Goal: Transaction & Acquisition: Purchase product/service

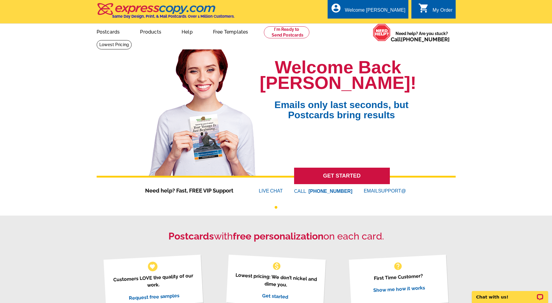
click at [438, 10] on div "My Order" at bounding box center [443, 11] width 20 height 8
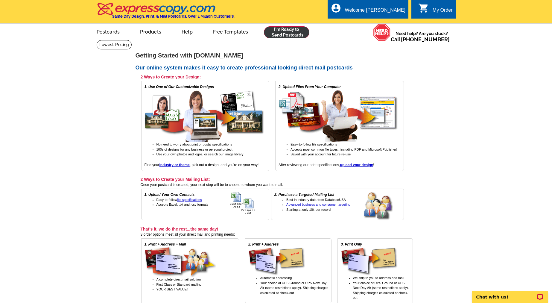
click at [294, 29] on link at bounding box center [287, 32] width 46 height 12
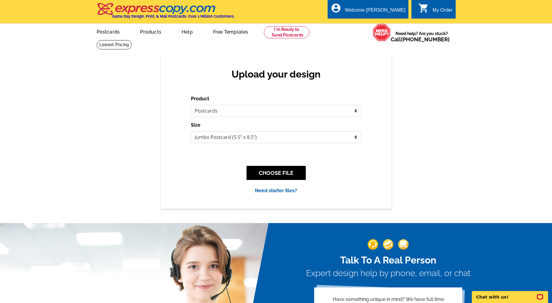
select select "9"
click at [272, 169] on button "CHOOSE FILE" at bounding box center [276, 173] width 59 height 14
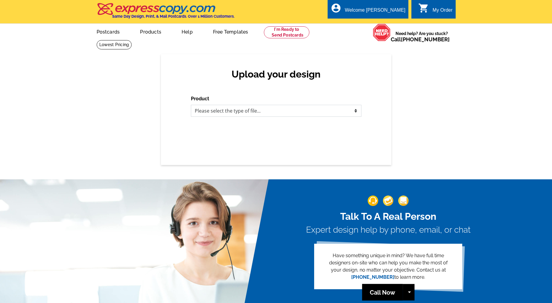
select select "1"
click at [278, 137] on div "Upload your design Product Please select the type of file... Postcards Business…" at bounding box center [276, 109] width 231 height 111
select select "1"
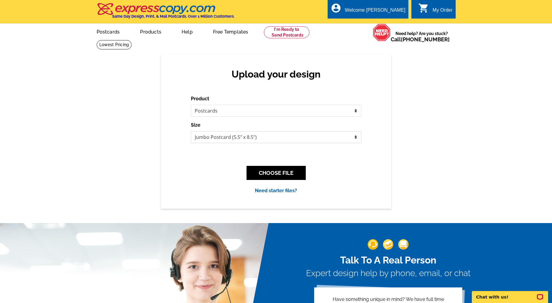
select select "9"
click at [276, 176] on button "CHOOSE FILE" at bounding box center [276, 173] width 59 height 14
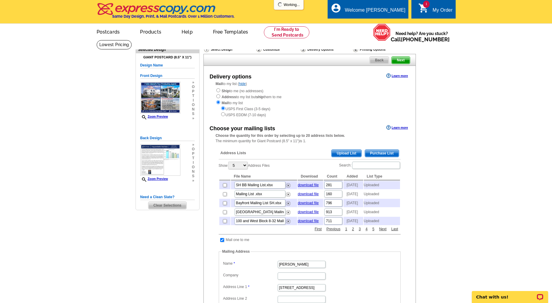
click at [353, 150] on span "Upload List" at bounding box center [347, 153] width 30 height 7
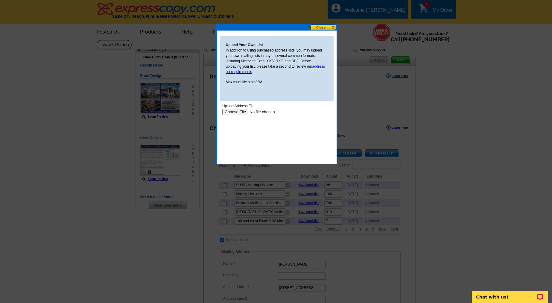
click at [243, 109] on input "file" at bounding box center [260, 112] width 76 height 6
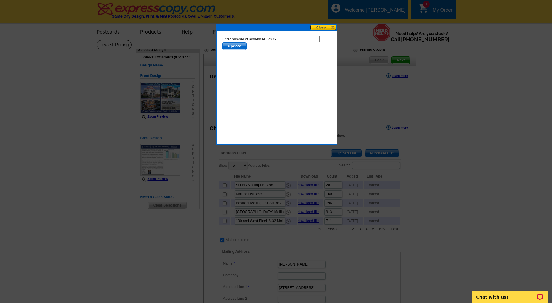
click at [238, 47] on span "Update" at bounding box center [234, 46] width 24 height 7
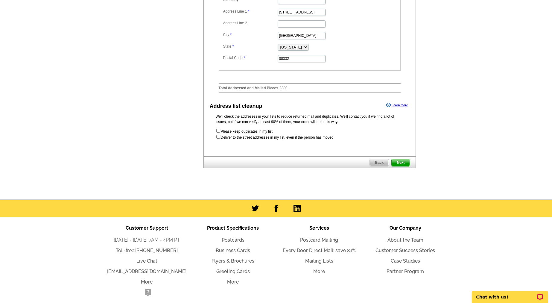
scroll to position [305, 0]
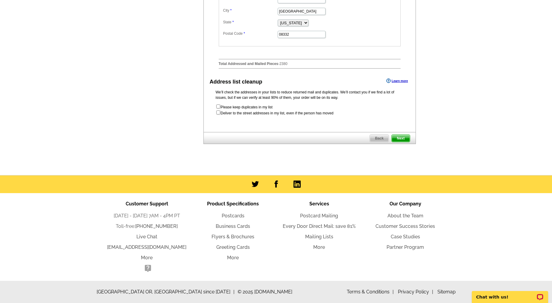
drag, startPoint x: 405, startPoint y: 141, endPoint x: 418, endPoint y: 143, distance: 13.4
click at [405, 141] on span "Next" at bounding box center [401, 138] width 18 height 7
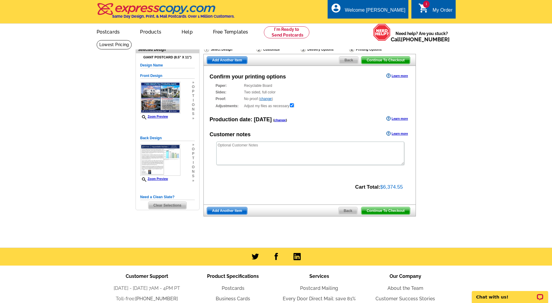
click at [388, 209] on span "Continue To Checkout" at bounding box center [386, 210] width 48 height 7
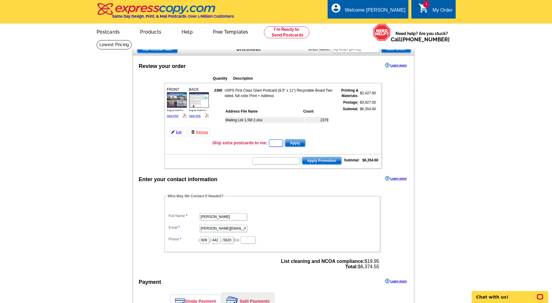
click at [283, 143] on input "text" at bounding box center [276, 143] width 14 height 7
paste input "E3025"
type input "E3025"
drag, startPoint x: 284, startPoint y: 143, endPoint x: 236, endPoint y: 144, distance: 48.5
click at [236, 144] on td "Ship extra postcards to me: E3025 Apply" at bounding box center [296, 143] width 169 height 9
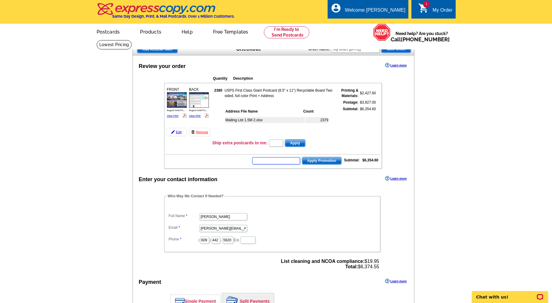
click at [270, 163] on input "text" at bounding box center [276, 160] width 48 height 7
paste input "E3025"
type input "E3025"
click at [316, 161] on span "Apply Promotion" at bounding box center [321, 160] width 39 height 7
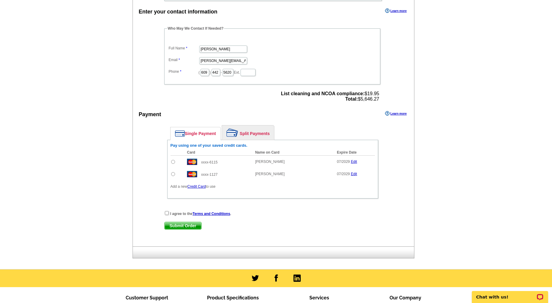
scroll to position [187, 0]
click at [171, 174] on td at bounding box center [178, 174] width 14 height 12
drag, startPoint x: 171, startPoint y: 174, endPoint x: 172, endPoint y: 179, distance: 5.5
click at [171, 174] on input "radio" at bounding box center [173, 174] width 4 height 4
radio input "true"
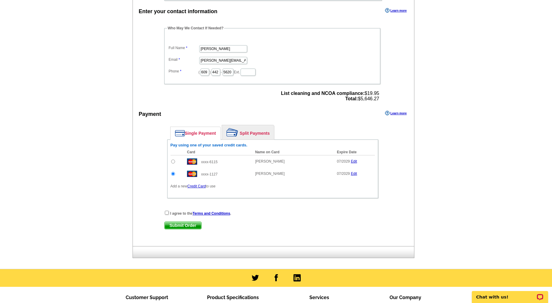
click at [166, 212] on input "checkbox" at bounding box center [167, 213] width 4 height 4
checkbox input "true"
click at [177, 226] on span "Submit Order" at bounding box center [183, 225] width 37 height 7
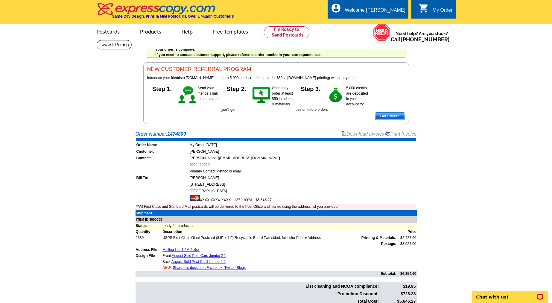
click at [392, 134] on link "Print Invoice" at bounding box center [401, 133] width 31 height 5
drag, startPoint x: 436, startPoint y: 192, endPoint x: 392, endPoint y: 153, distance: 59.0
click at [436, 192] on main "Order Number: 1474809 Download Invoice | Print Invoice Order Name My Order [DAT…" at bounding box center [276, 230] width 552 height 205
click at [370, 135] on link "Download Invoice" at bounding box center [363, 133] width 43 height 5
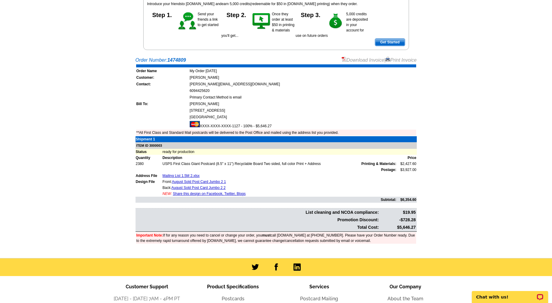
scroll to position [75, 0]
